Goal: Check status: Check status

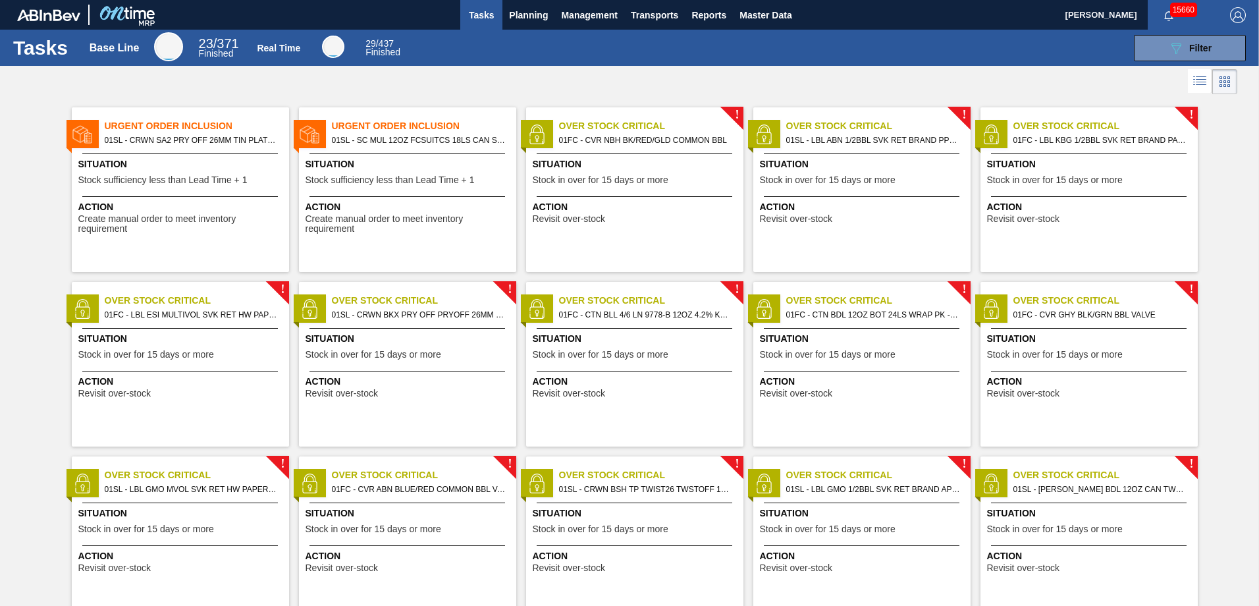
click at [1243, 13] on img "button" at bounding box center [1238, 15] width 16 height 16
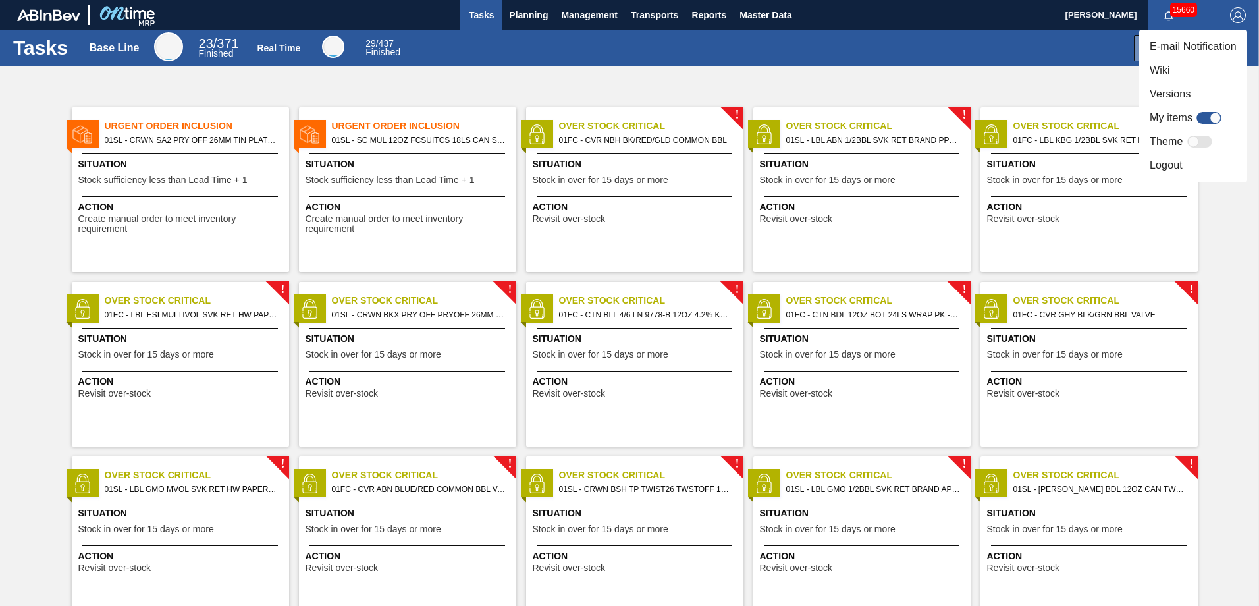
click at [1243, 258] on div at bounding box center [629, 303] width 1259 height 606
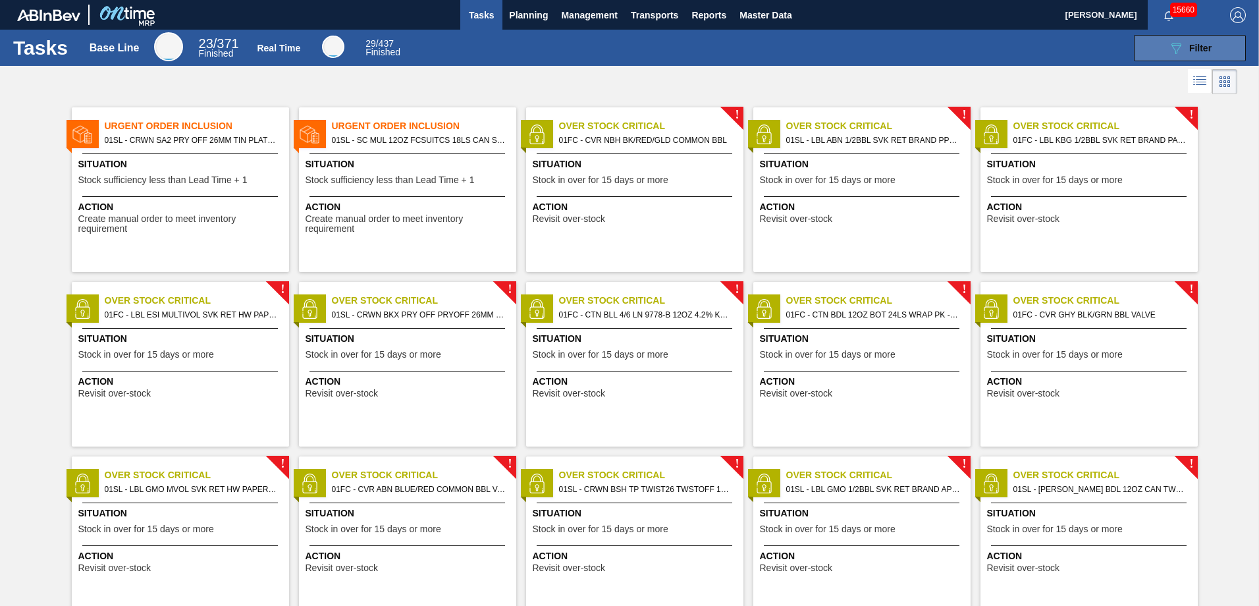
click at [1208, 43] on span "Filter" at bounding box center [1200, 48] width 22 height 11
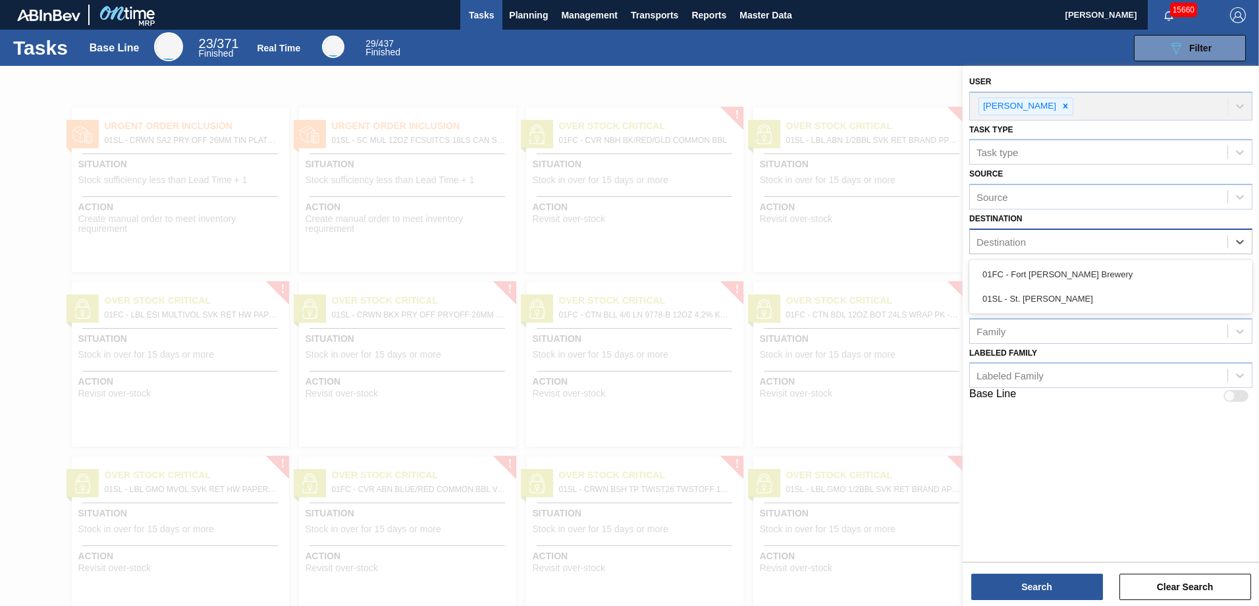
click at [1096, 240] on div "Destination" at bounding box center [1099, 241] width 258 height 19
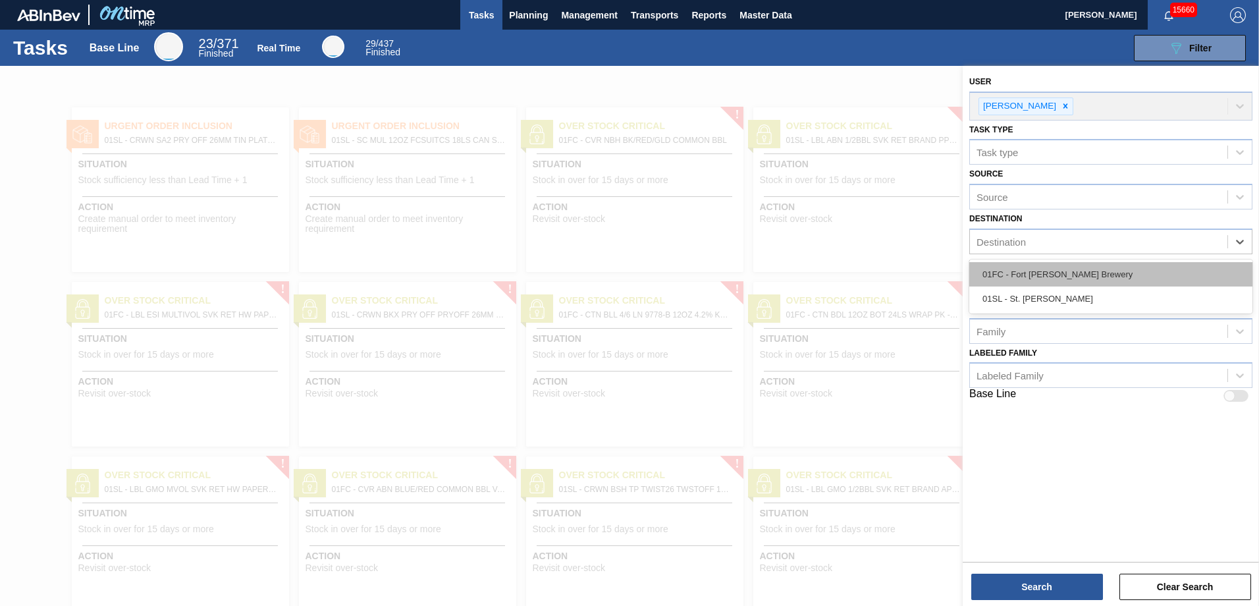
click at [1061, 277] on div "01FC - Fort [PERSON_NAME] Brewery" at bounding box center [1111, 274] width 283 height 24
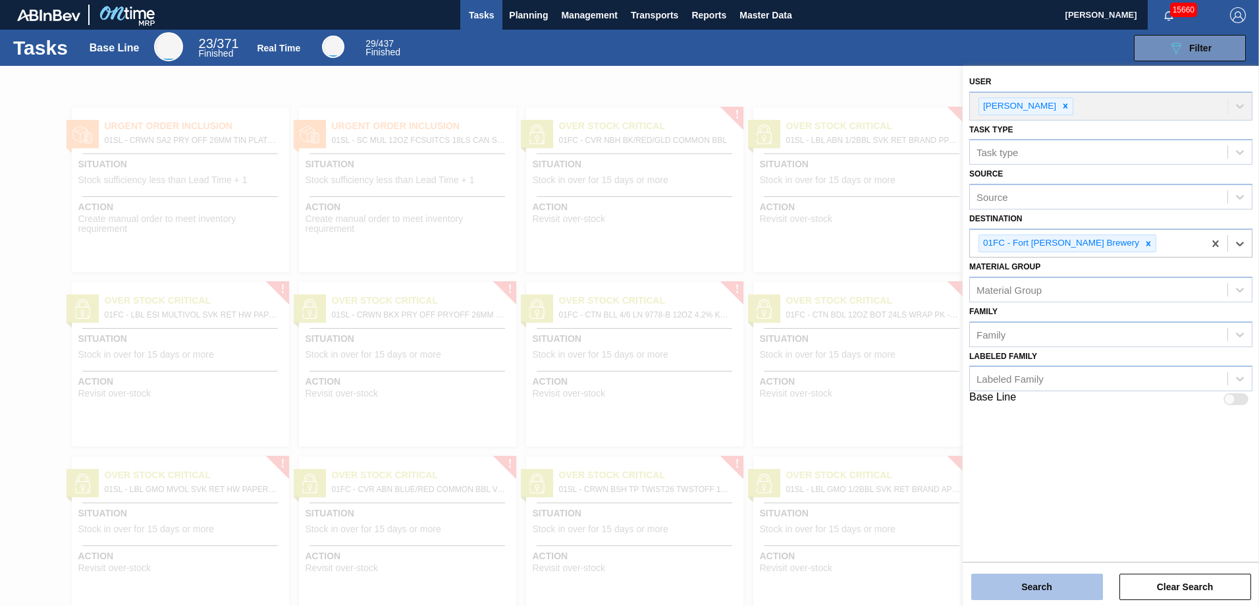
click at [1028, 579] on button "Search" at bounding box center [1037, 587] width 132 height 26
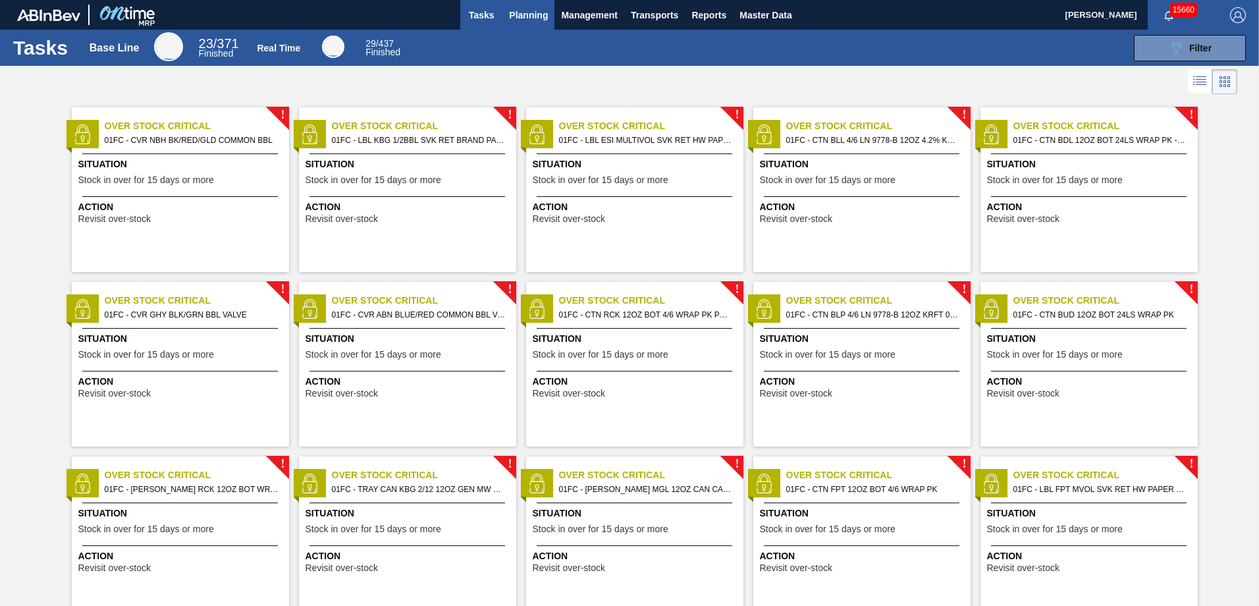
click at [520, 14] on span "Planning" at bounding box center [528, 15] width 39 height 16
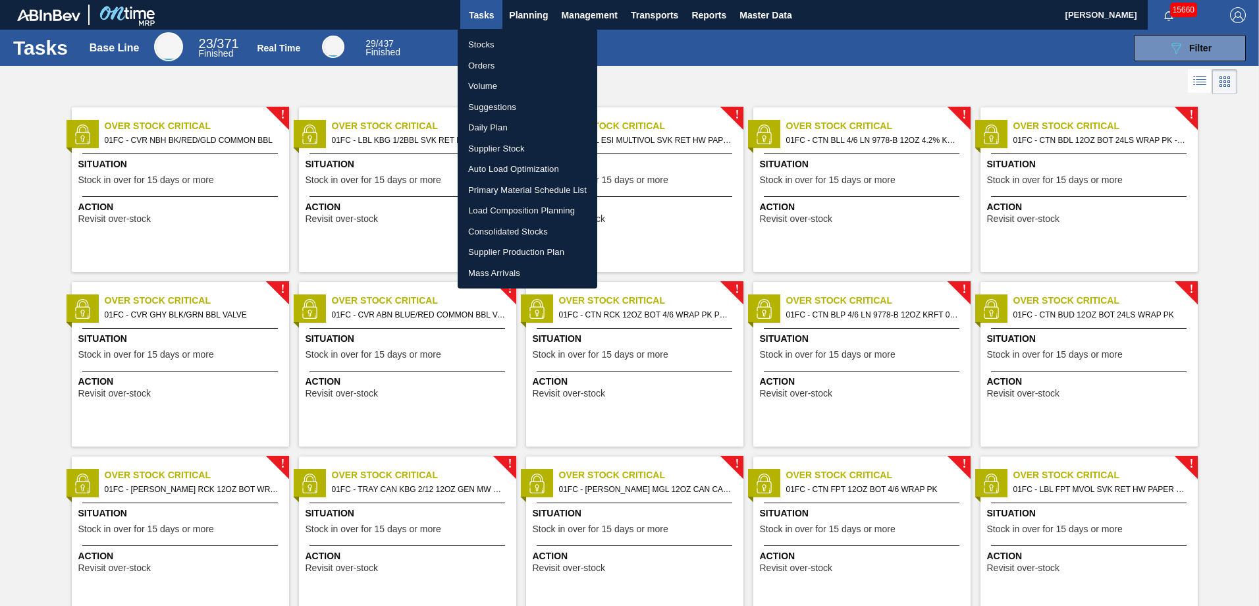
click at [495, 41] on li "Stocks" at bounding box center [528, 44] width 140 height 21
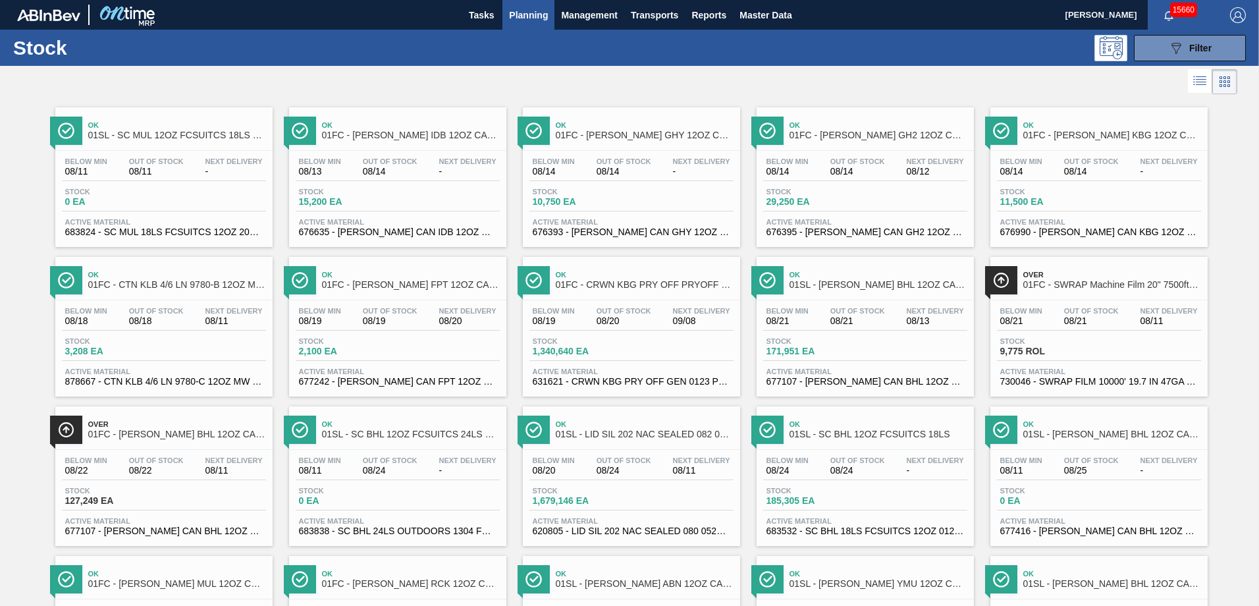
click at [537, 14] on span "Planning" at bounding box center [528, 15] width 39 height 16
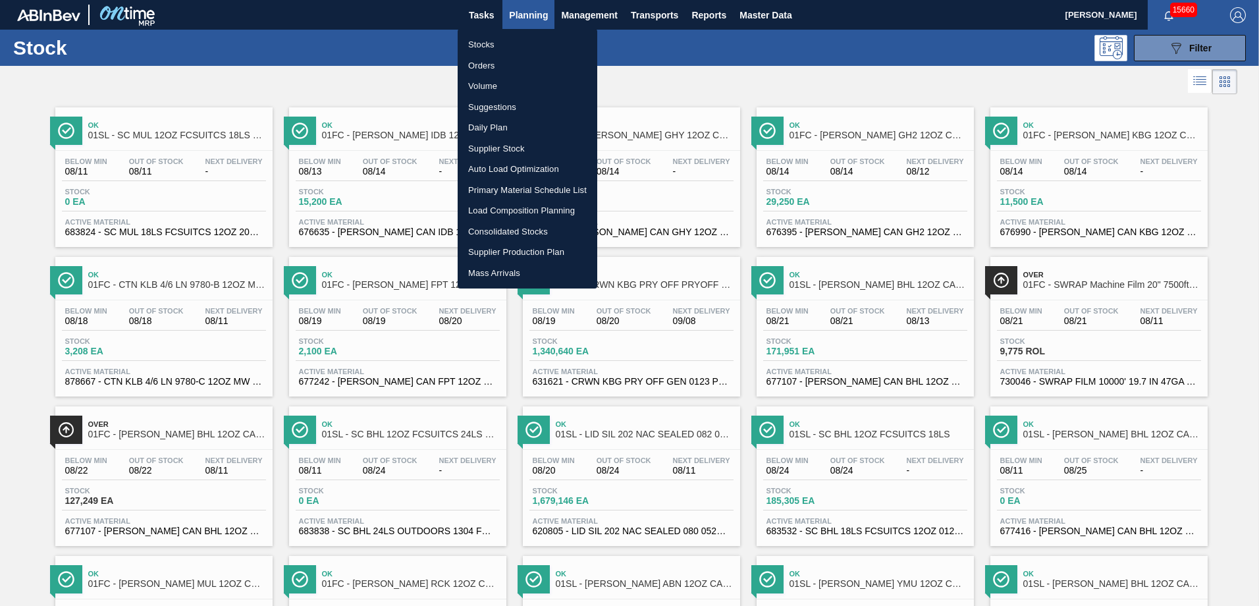
click at [489, 12] on div at bounding box center [629, 303] width 1259 height 606
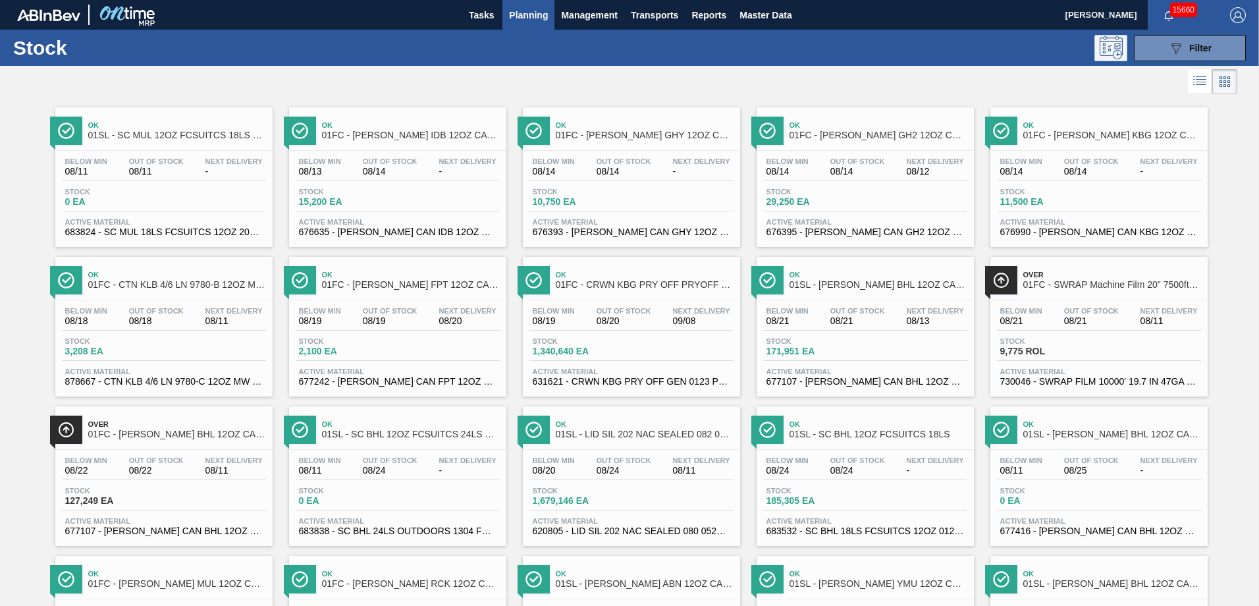
click at [1114, 45] on icon at bounding box center [1111, 47] width 23 height 23
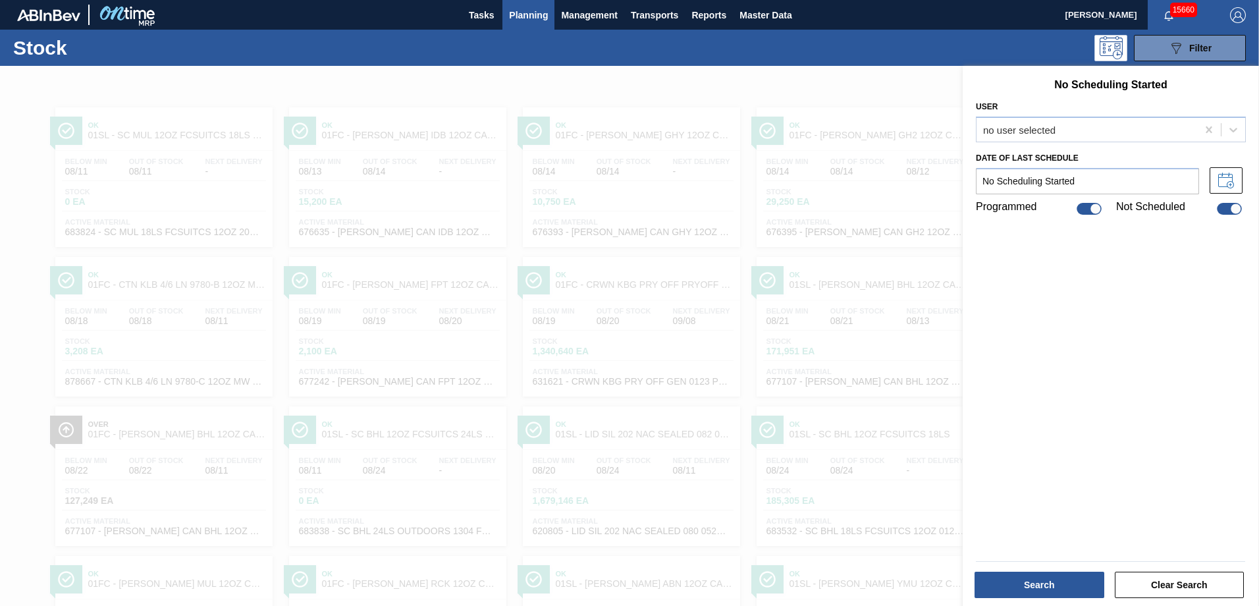
click at [910, 456] on div at bounding box center [629, 369] width 1259 height 606
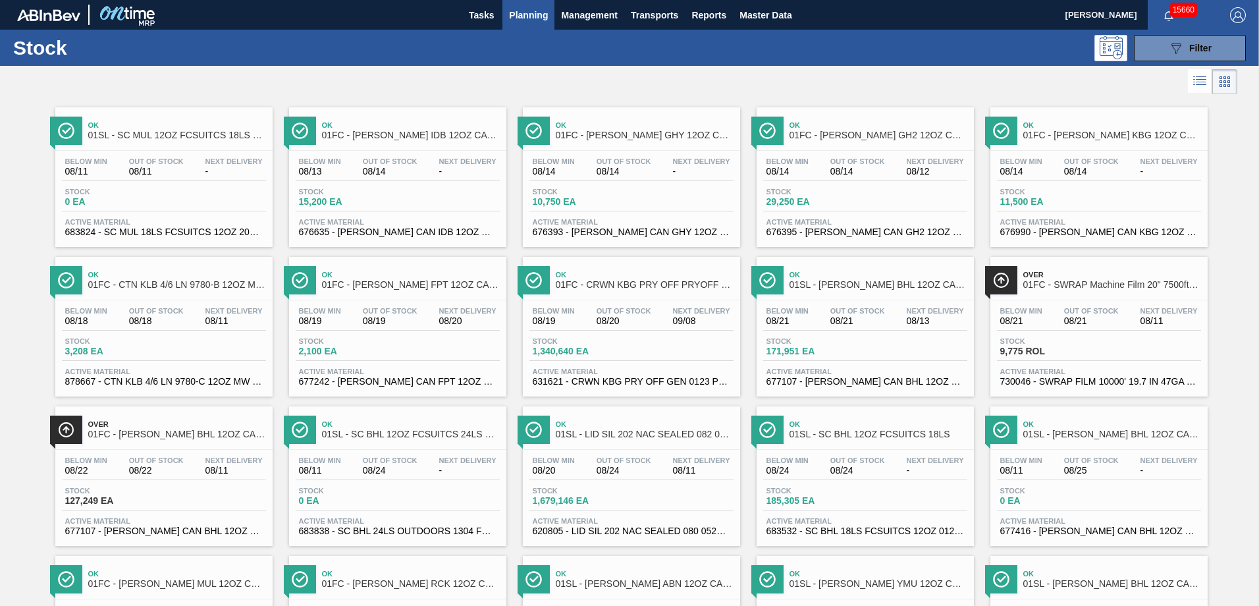
click at [534, 18] on span "Planning" at bounding box center [528, 15] width 39 height 16
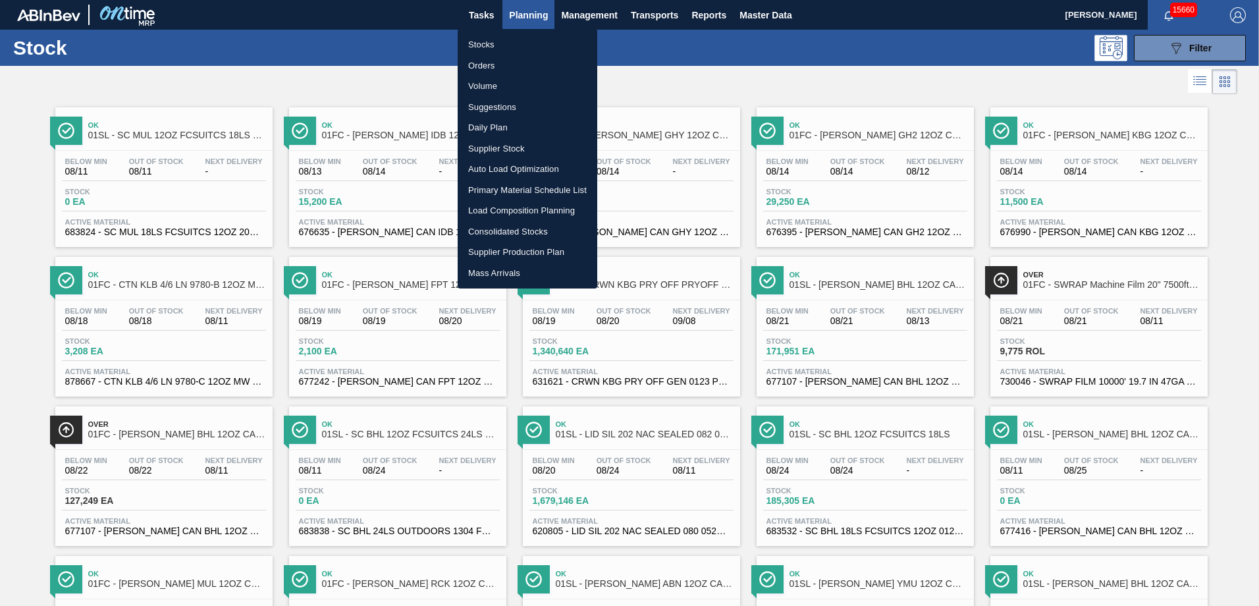
click at [501, 128] on li "Daily Plan" at bounding box center [528, 127] width 140 height 21
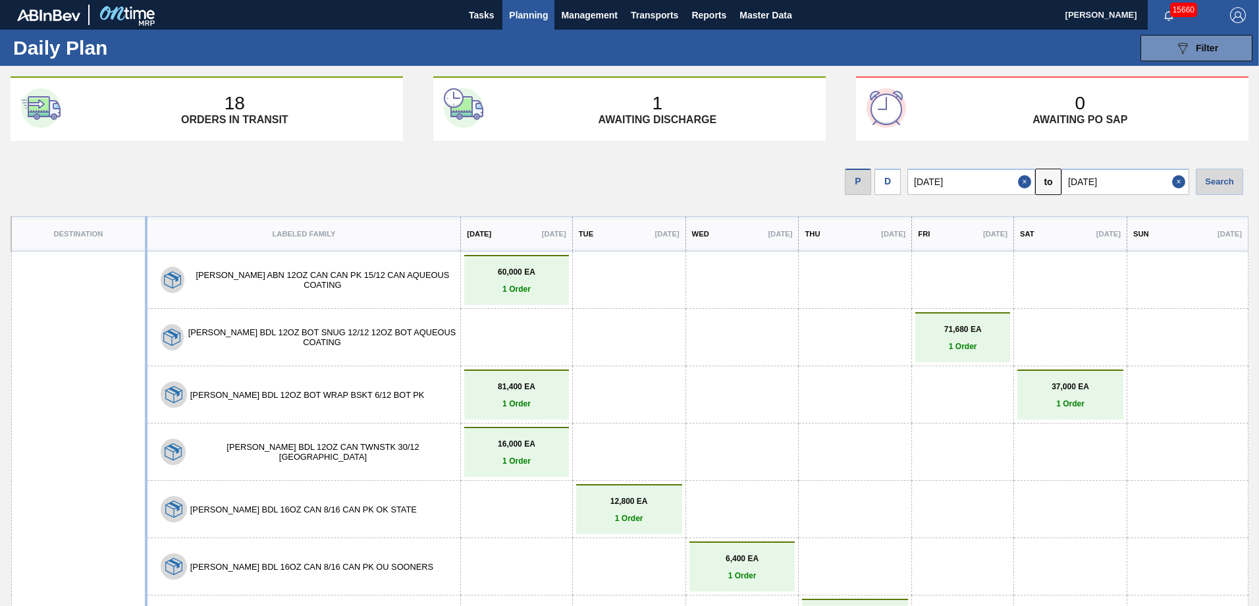
click at [132, 11] on img at bounding box center [127, 15] width 64 height 30
click at [481, 11] on span "Tasks" at bounding box center [481, 15] width 29 height 16
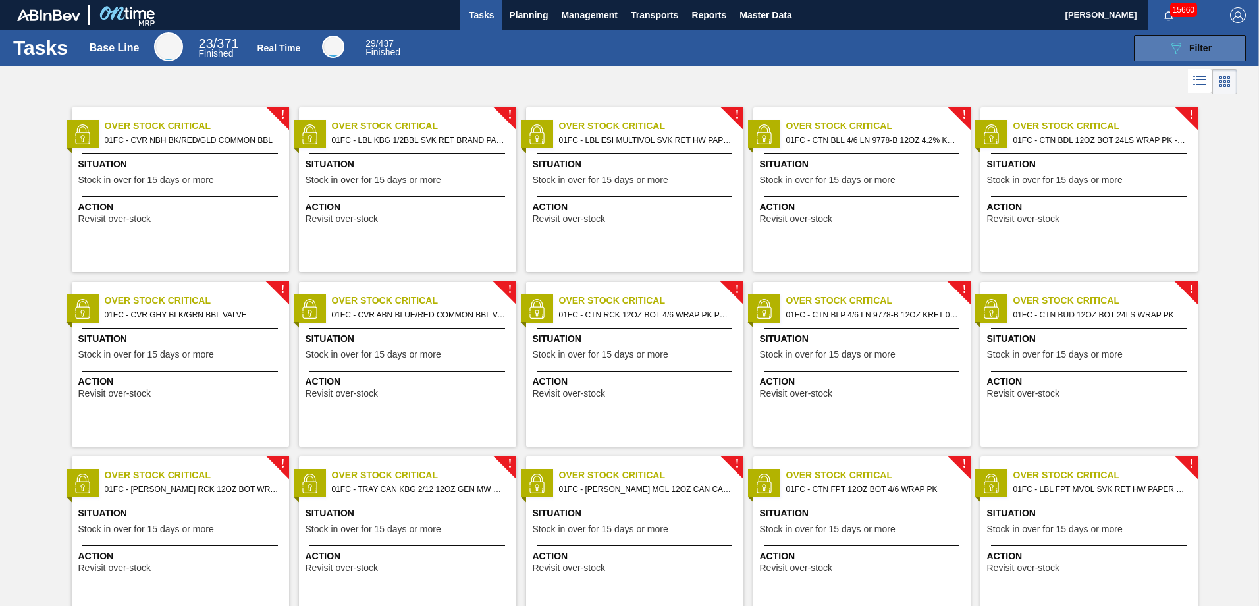
click at [1192, 46] on span "Filter" at bounding box center [1200, 48] width 22 height 11
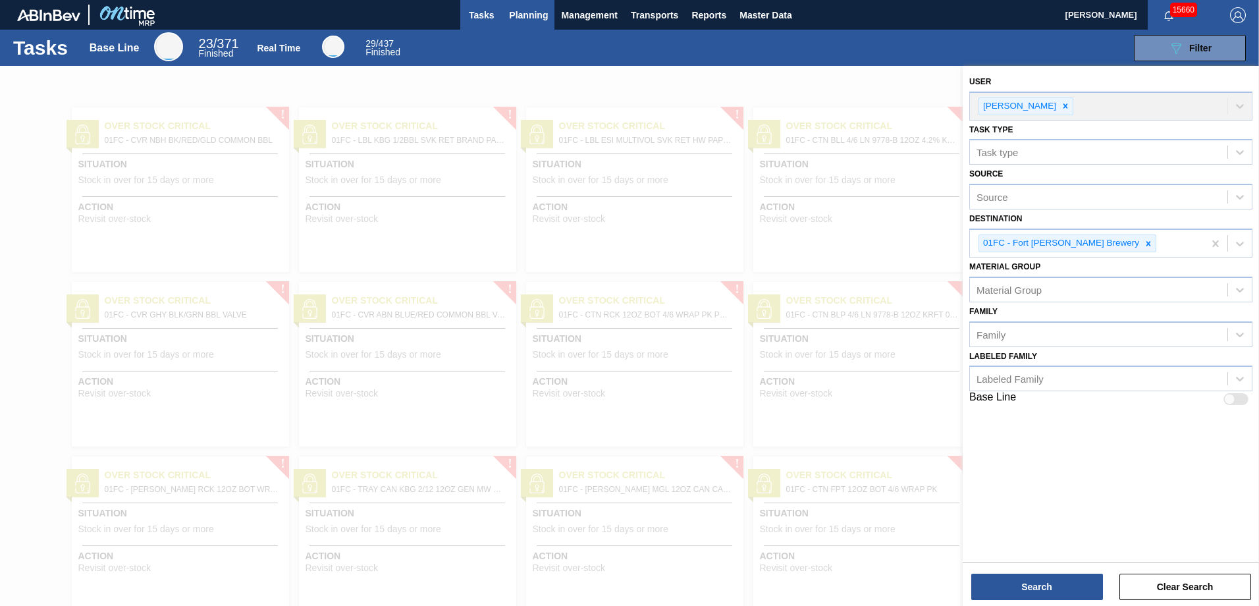
click at [530, 14] on span "Planning" at bounding box center [528, 15] width 39 height 16
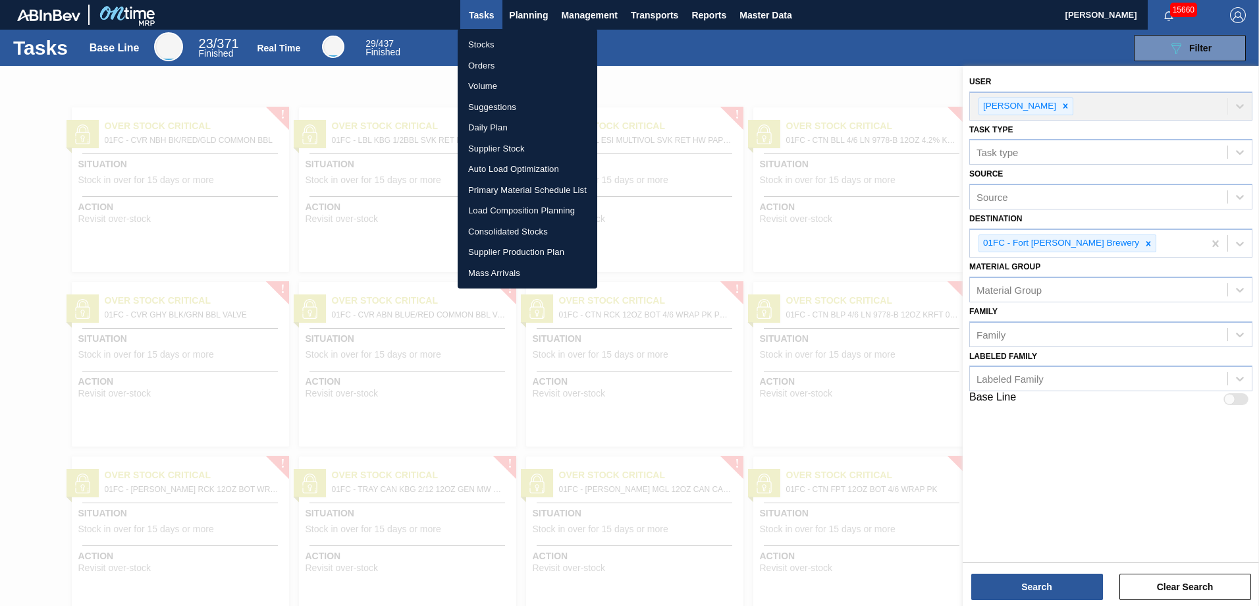
click at [488, 47] on li "Stocks" at bounding box center [528, 44] width 140 height 21
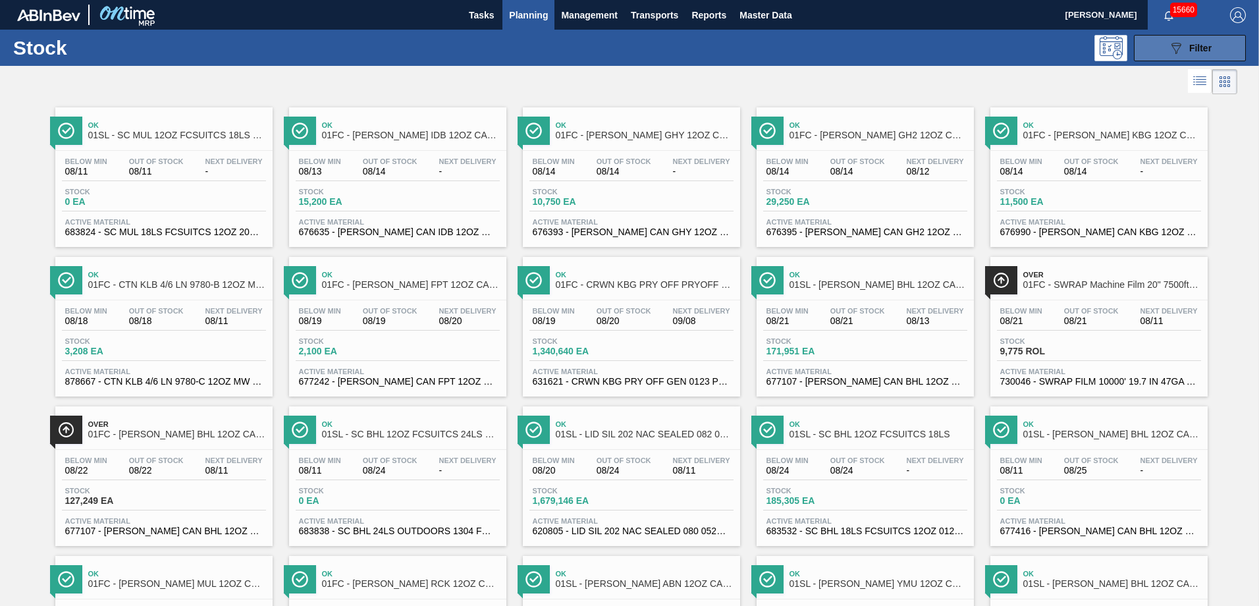
click at [1216, 61] on button "089F7B8B-B2A5-4AFE-B5C0-19BA573D28AC Filter" at bounding box center [1190, 48] width 112 height 26
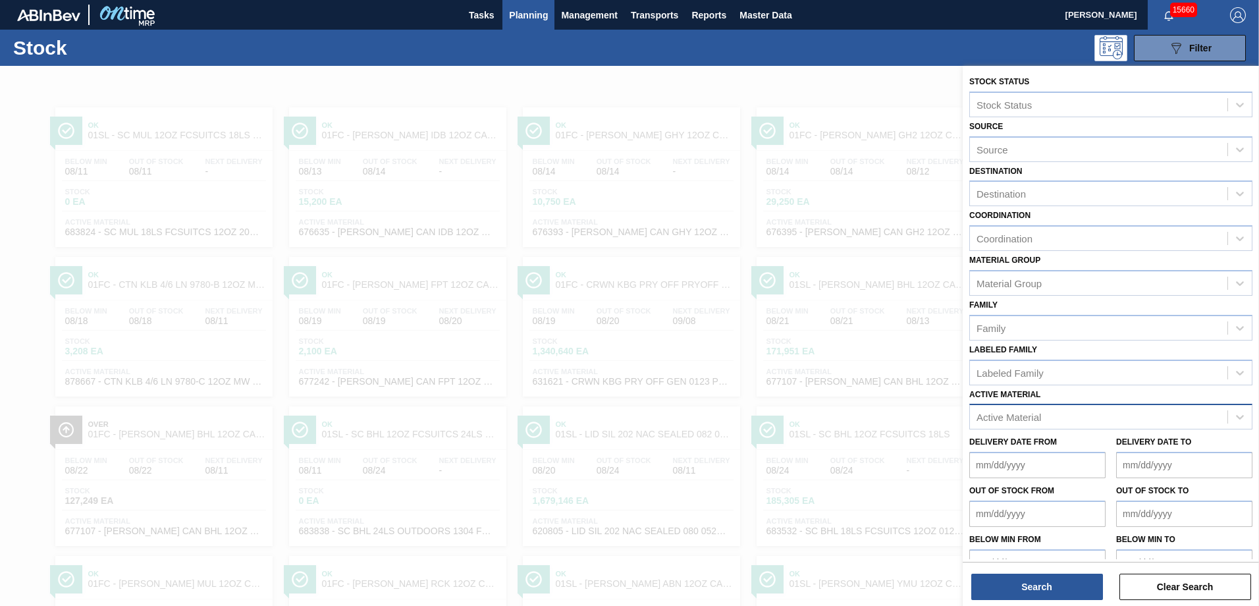
click at [1046, 422] on div "Active Material" at bounding box center [1099, 417] width 258 height 19
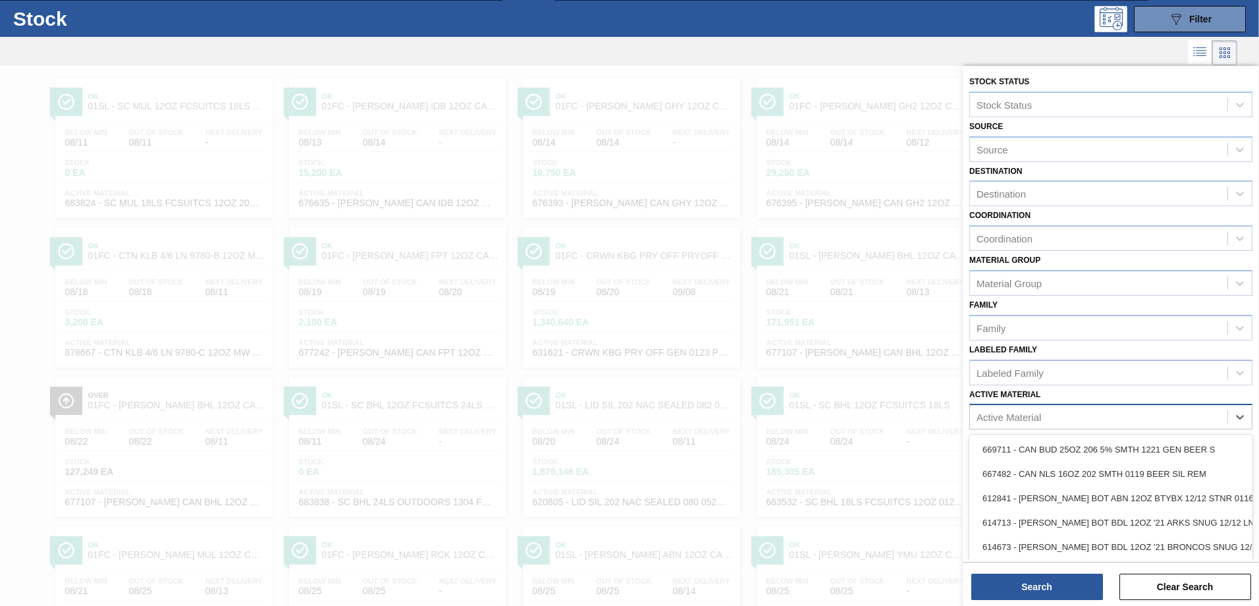
scroll to position [32, 0]
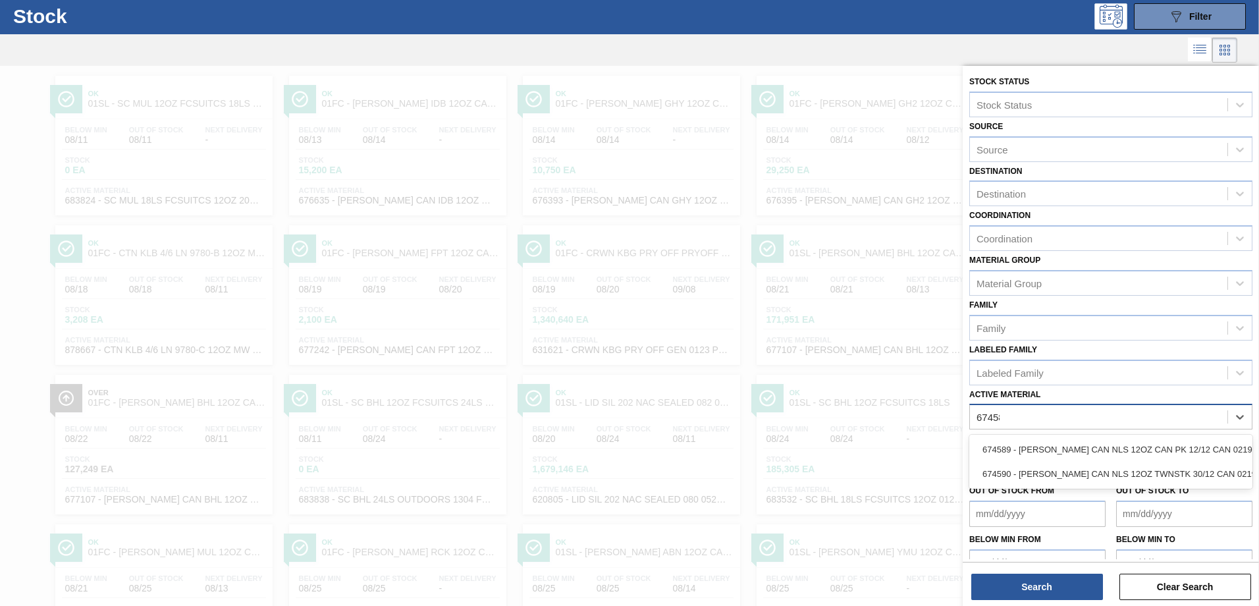
type Material "674589"
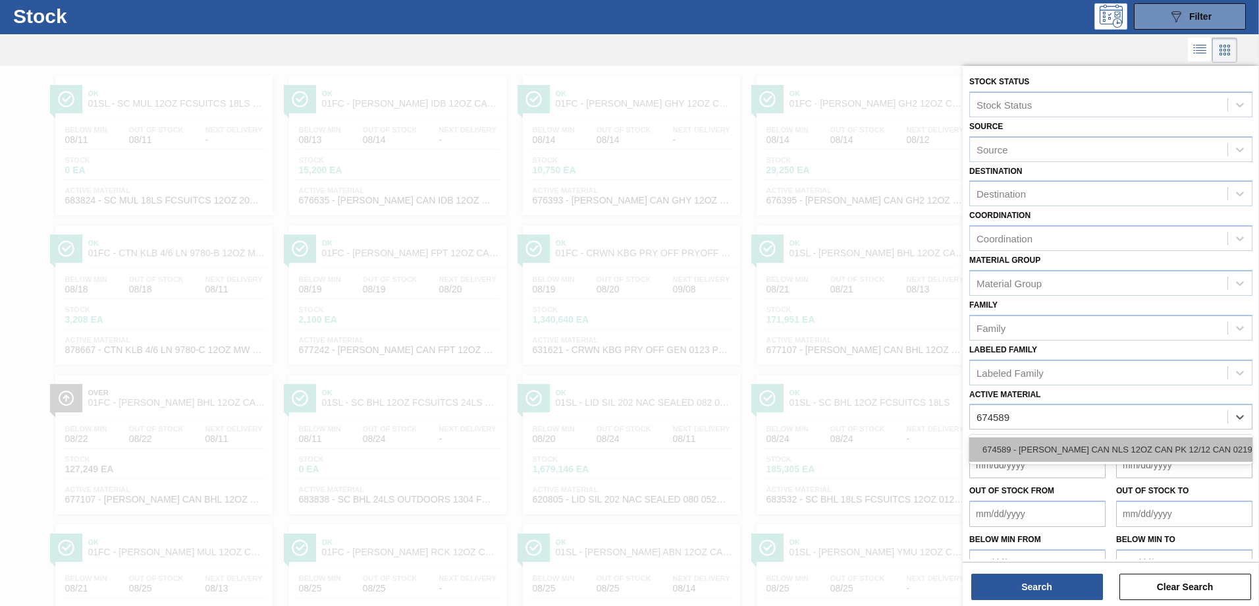
click at [1049, 454] on div "674589 - [PERSON_NAME] CAN NLS 12OZ CAN PK 12/12 CAN 0219" at bounding box center [1111, 449] width 283 height 24
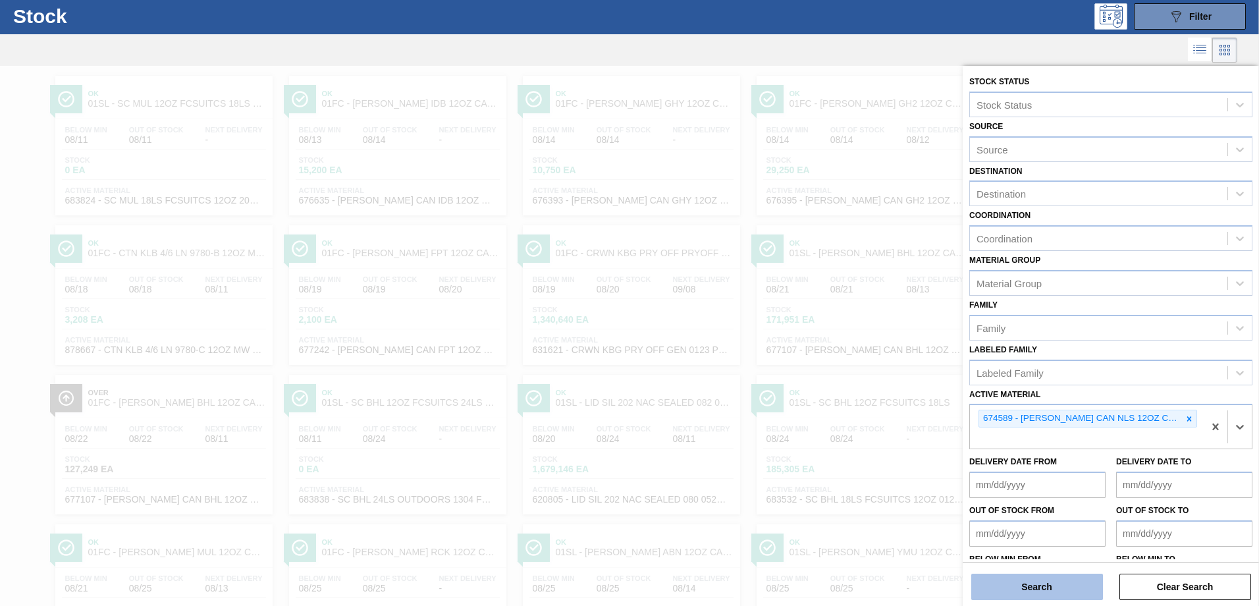
click at [1047, 587] on button "Search" at bounding box center [1037, 587] width 132 height 26
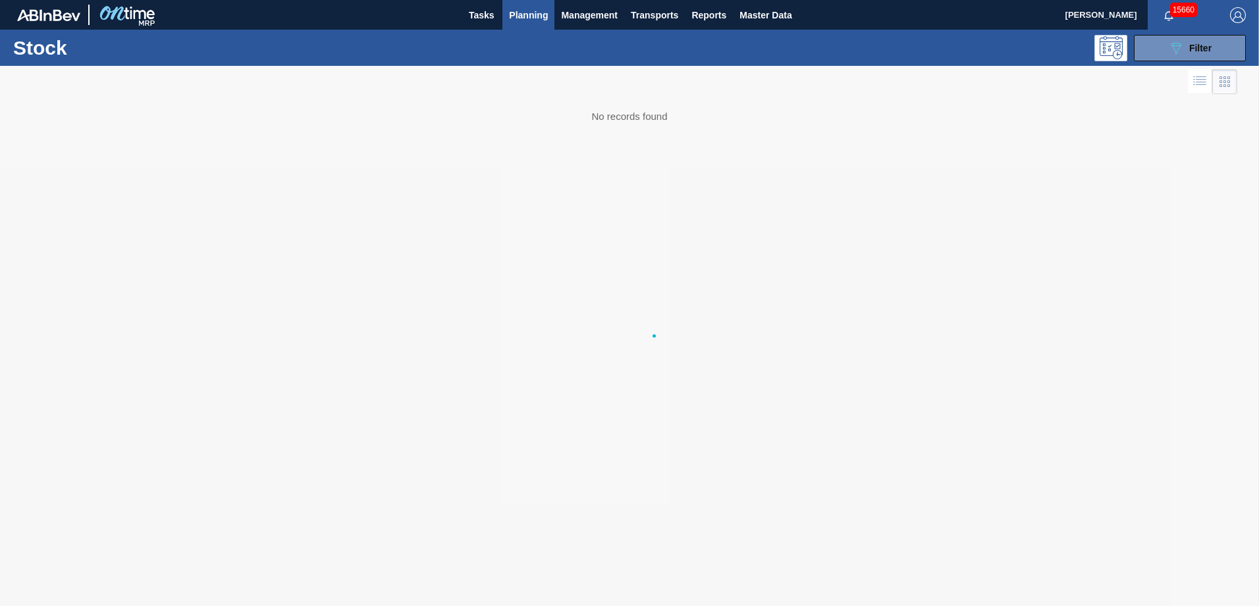
scroll to position [0, 0]
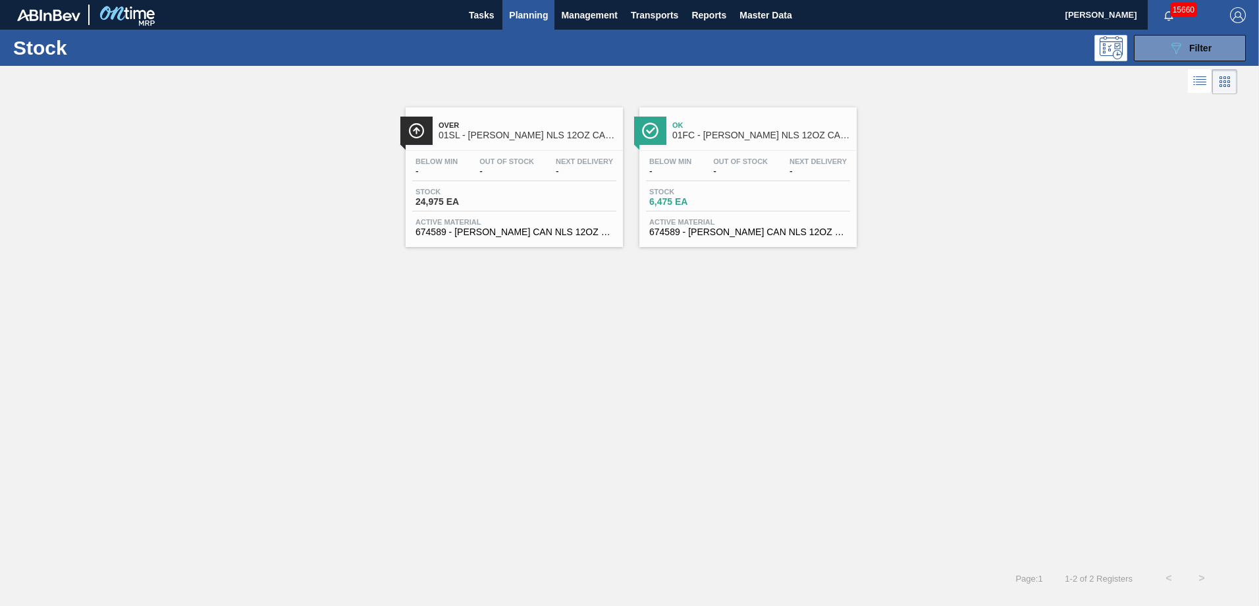
click at [766, 164] on span "Out Of Stock" at bounding box center [740, 161] width 55 height 8
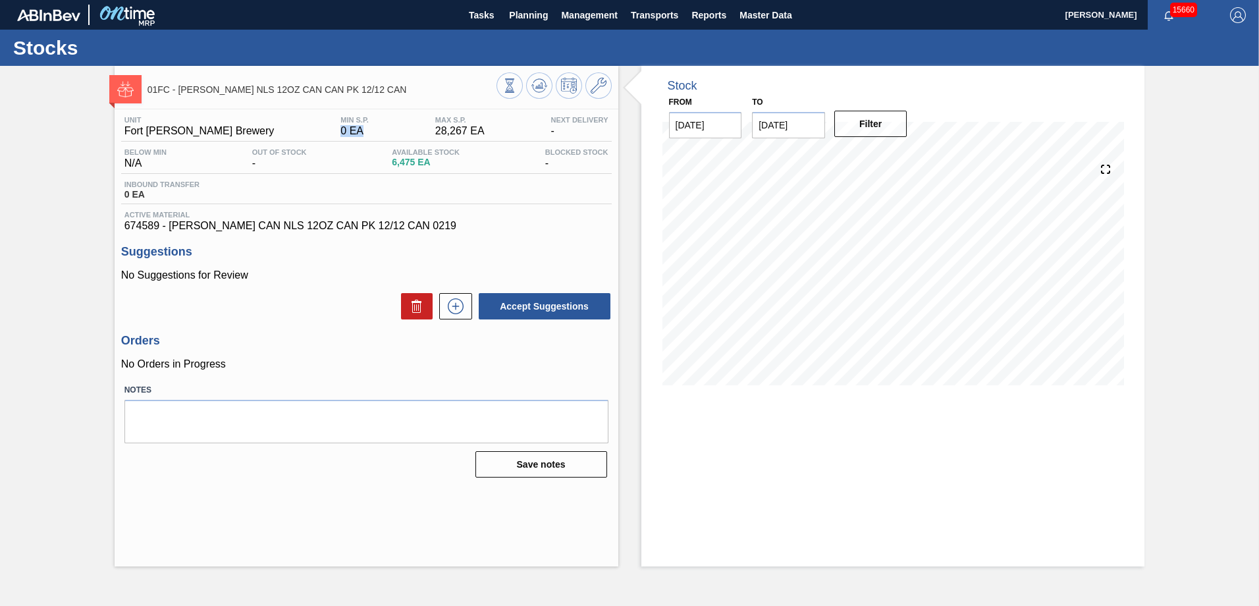
drag, startPoint x: 296, startPoint y: 130, endPoint x: 350, endPoint y: 124, distance: 54.3
click at [350, 124] on div "Unit Fort [PERSON_NAME] Brewery MIN S.P. 0 EA MAX S.P. 28,267 EA Next Delivery -" at bounding box center [366, 129] width 491 height 26
drag, startPoint x: 350, startPoint y: 124, endPoint x: 344, endPoint y: 133, distance: 10.1
click at [344, 133] on div "Unit Fort [PERSON_NAME] Brewery MIN S.P. 0 EA MAX S.P. 28,267 EA Next Delivery -" at bounding box center [366, 129] width 491 height 26
